Goal: Transaction & Acquisition: Purchase product/service

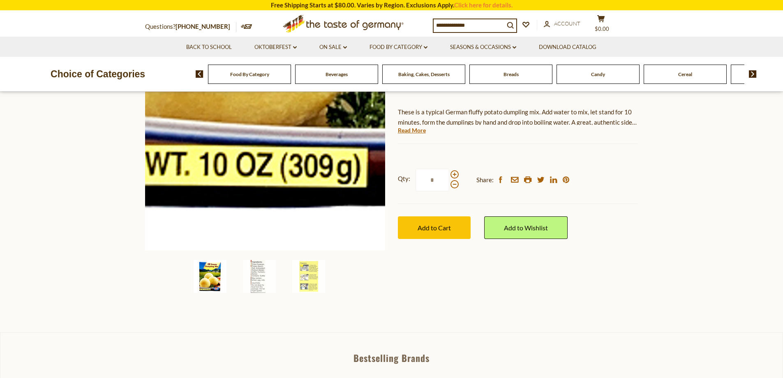
scroll to position [123, 0]
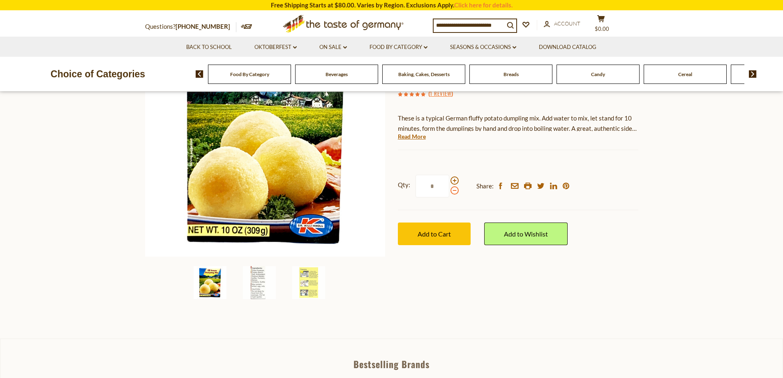
click at [453, 192] on span at bounding box center [455, 190] width 8 height 8
click at [449, 192] on input "*" at bounding box center [433, 186] width 34 height 23
click at [454, 183] on span at bounding box center [455, 180] width 8 height 8
click at [449, 183] on input "*" at bounding box center [433, 186] width 34 height 23
click at [454, 183] on span at bounding box center [455, 180] width 8 height 8
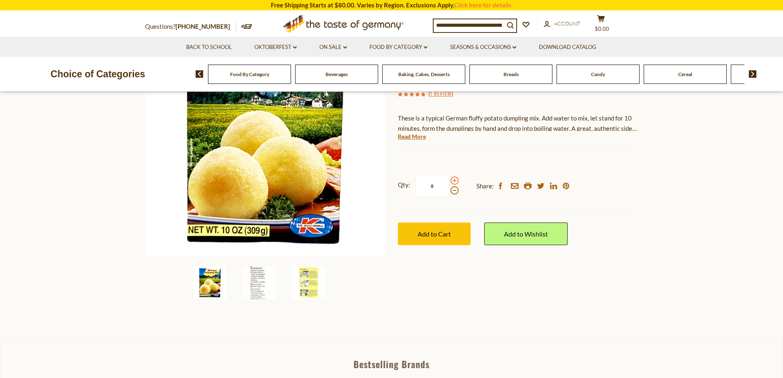
click at [449, 183] on input "*" at bounding box center [433, 186] width 34 height 23
click at [452, 194] on span at bounding box center [455, 190] width 8 height 8
click at [449, 194] on input "*" at bounding box center [433, 186] width 34 height 23
click at [452, 194] on span at bounding box center [455, 190] width 8 height 8
click at [449, 194] on input "*" at bounding box center [433, 186] width 34 height 23
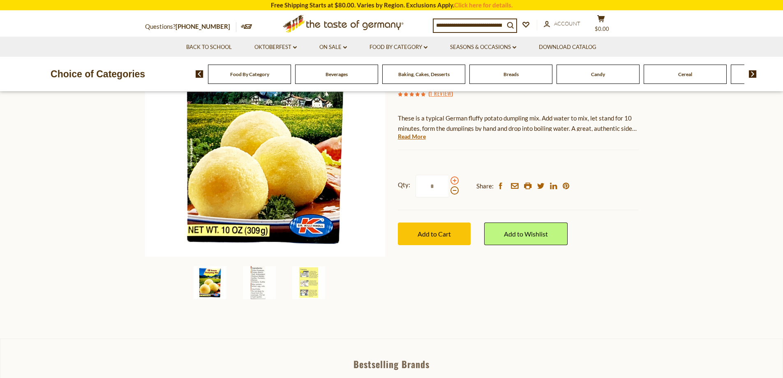
click at [452, 183] on span at bounding box center [455, 180] width 8 height 8
click at [449, 183] on input "*" at bounding box center [433, 186] width 34 height 23
type input "*"
click at [434, 236] on span "Add to Cart" at bounding box center [434, 234] width 33 height 8
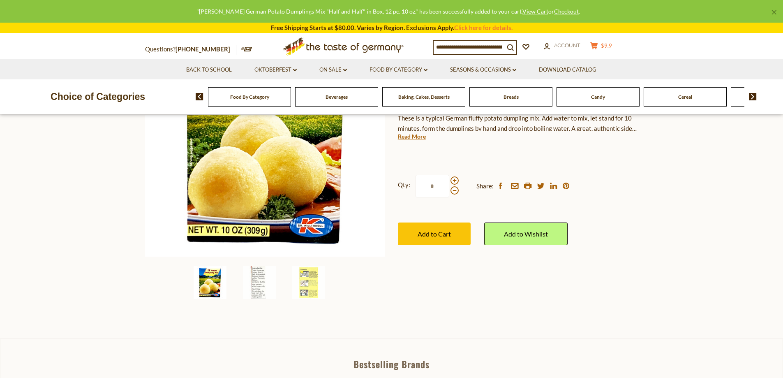
click at [610, 46] on span "$9.9" at bounding box center [606, 45] width 11 height 7
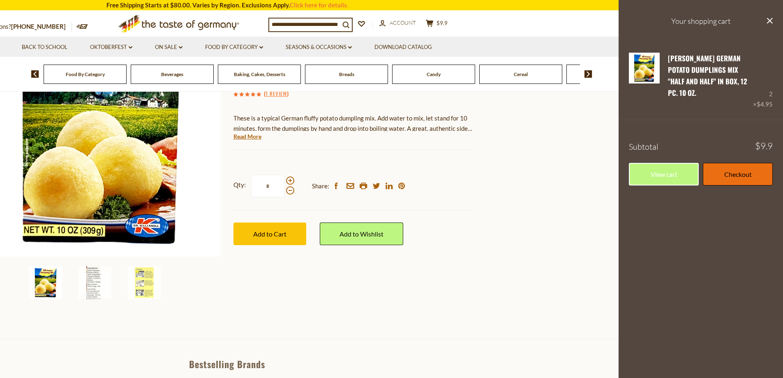
click at [731, 164] on link "Checkout" at bounding box center [738, 174] width 70 height 23
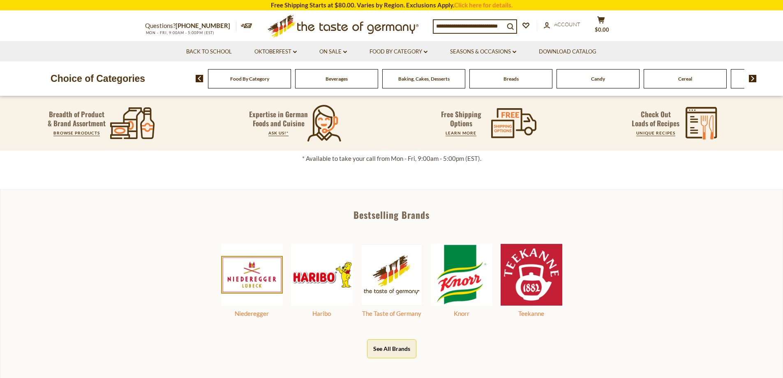
scroll to position [411, 0]
